Goal: Task Accomplishment & Management: Use online tool/utility

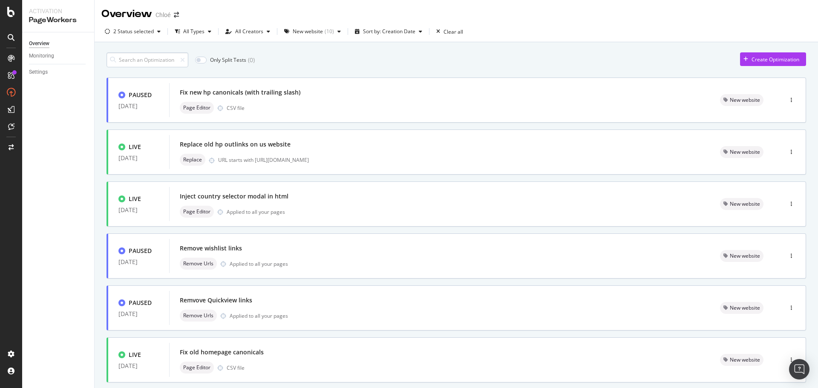
click at [127, 57] on input at bounding box center [148, 59] width 82 height 15
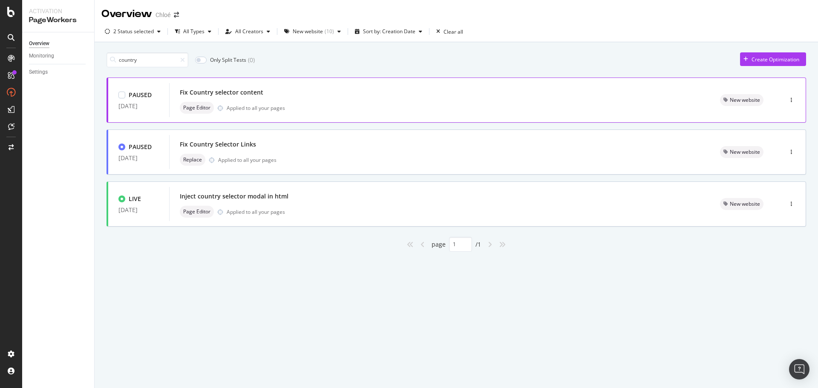
click at [224, 92] on div "Fix Country selector content" at bounding box center [222, 92] width 84 height 9
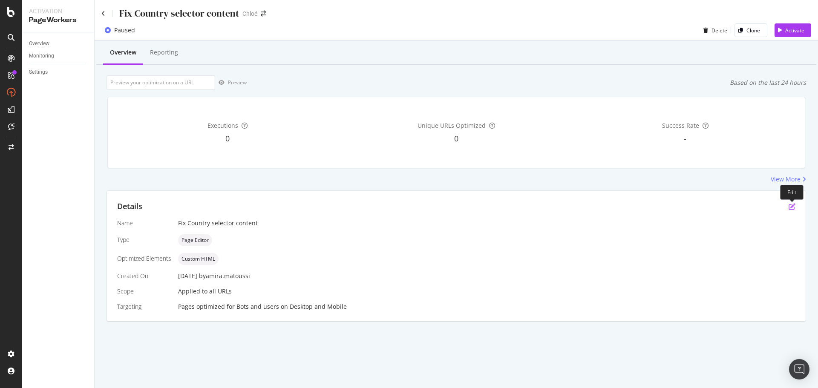
click at [332, 209] on icon "pen-to-square" at bounding box center [792, 206] width 7 height 7
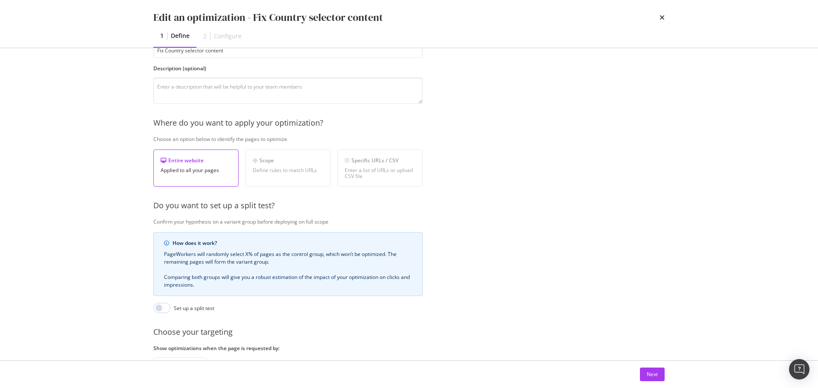
scroll to position [131, 0]
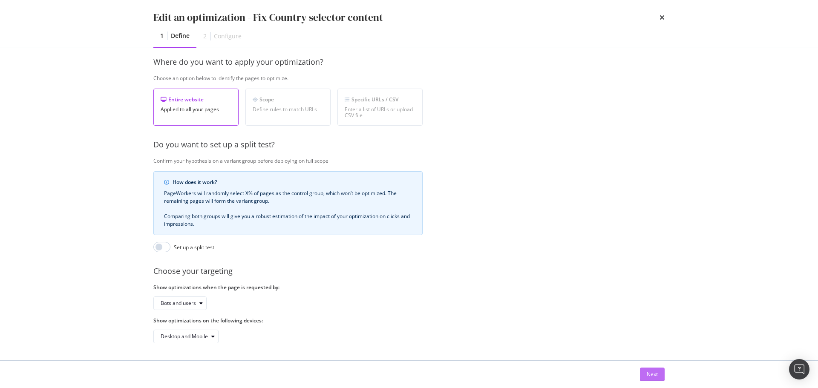
click at [332, 244] on div "Next" at bounding box center [652, 374] width 11 height 7
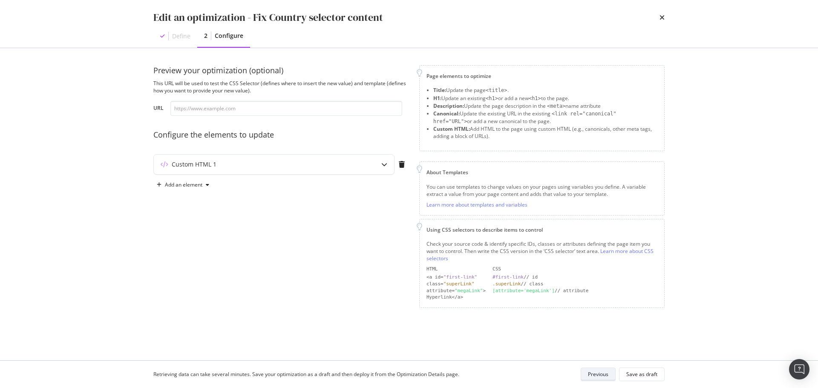
scroll to position [0, 0]
click at [182, 162] on div "Custom HTML 1" at bounding box center [194, 164] width 45 height 9
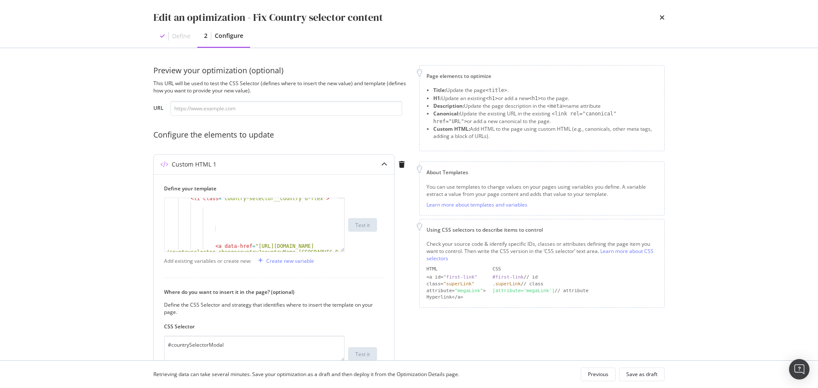
scroll to position [525, 0]
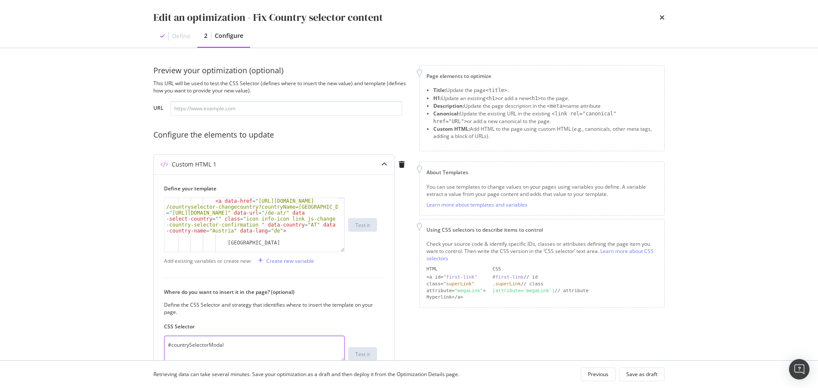
click at [237, 244] on textarea "#countrySelectorModal" at bounding box center [254, 349] width 181 height 26
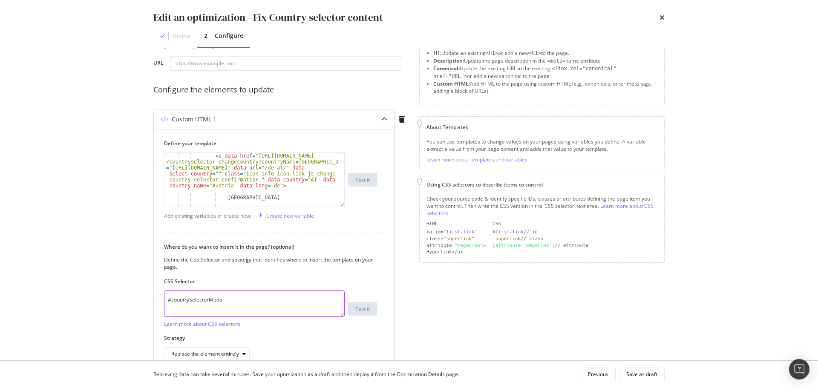
scroll to position [90, 0]
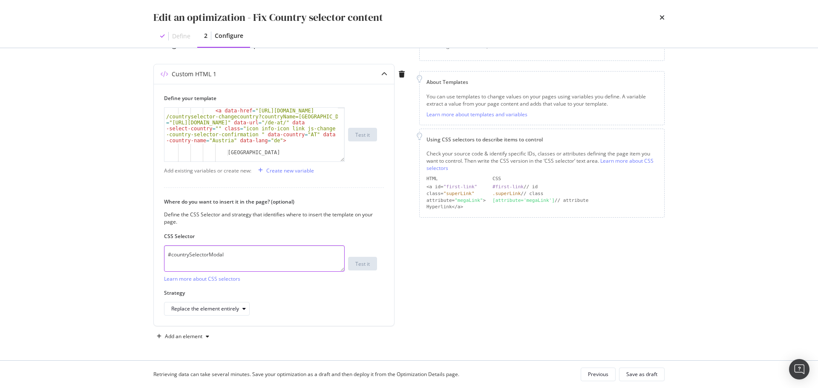
drag, startPoint x: 225, startPoint y: 257, endPoint x: 135, endPoint y: 260, distance: 90.8
click at [135, 244] on div "Edit an optimization - Fix Country selector content Define 2 Configure Preview …" at bounding box center [409, 194] width 818 height 388
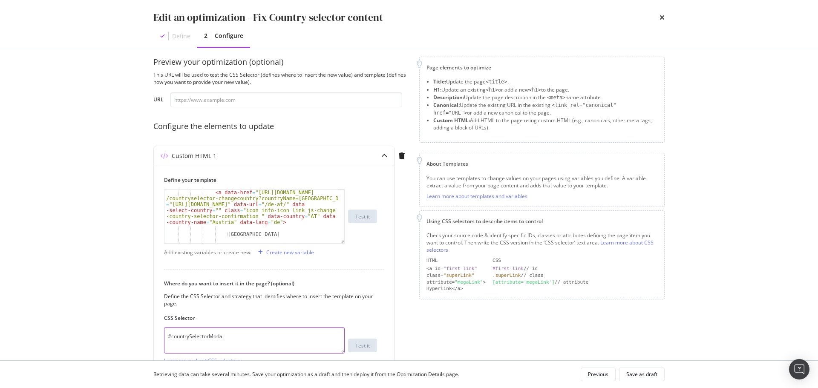
scroll to position [0, 0]
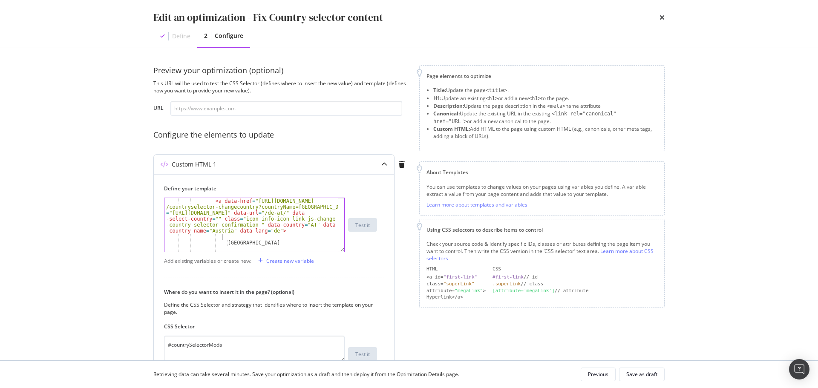
click at [296, 236] on div "< a data-href = "[URL][DOMAIN_NAME] /countryselector-changecountry?countryName=…" at bounding box center [250, 245] width 173 height 95
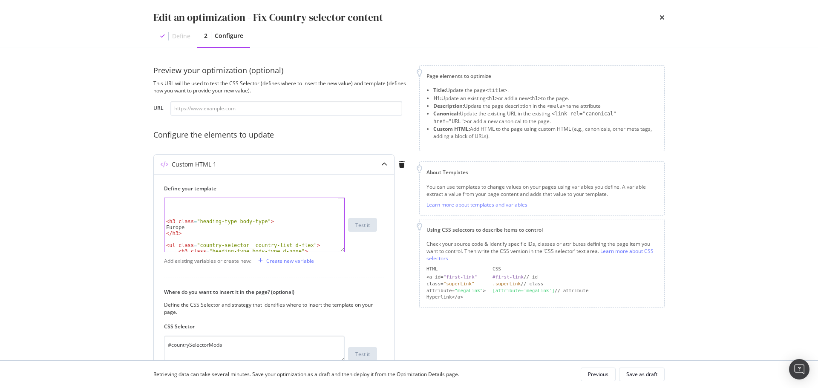
scroll to position [225, 0]
